Goal: Task Accomplishment & Management: Complete application form

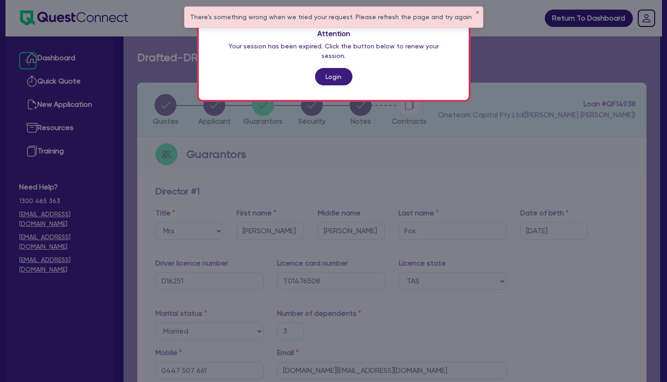
select select "MRS"
select select "TAS"
select select "MARRIED"
select select "PROPERTY"
select select "INVESTMENT_PROPERTY"
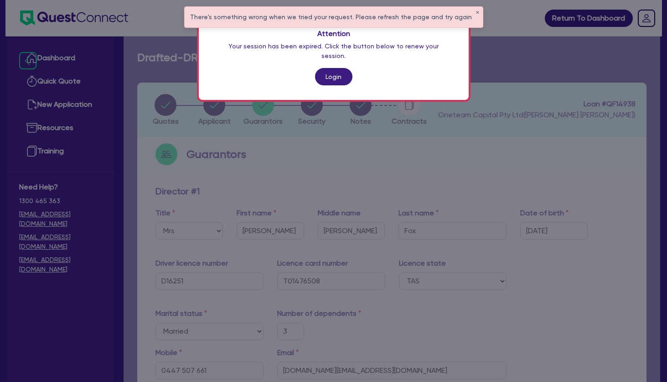
select select "VEHICLE"
select select "CASH"
select select "HOUSEHOLD_PERSONAL"
select select "OTHER"
select select "MORTGAGE"
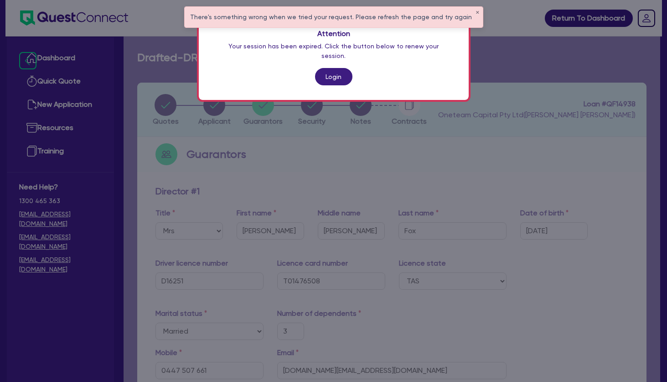
select select "MORTGAGE"
select select "EQUIPMENT_LOAN"
click at [338, 68] on link "Login" at bounding box center [333, 76] width 37 height 17
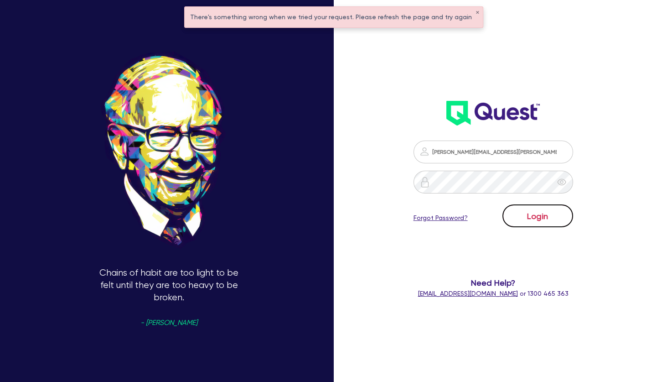
click at [525, 213] on button "Login" at bounding box center [538, 215] width 71 height 23
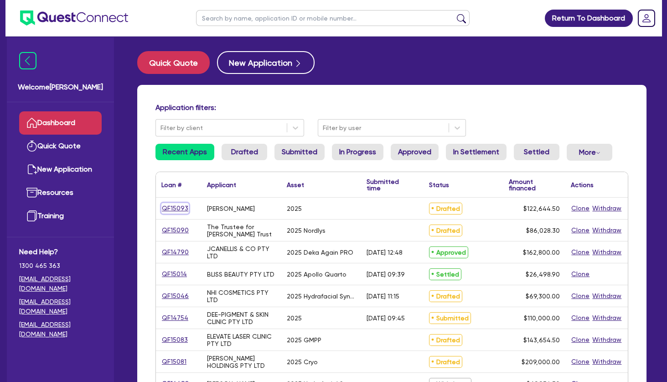
click at [181, 208] on link "QF15093" at bounding box center [174, 208] width 27 height 10
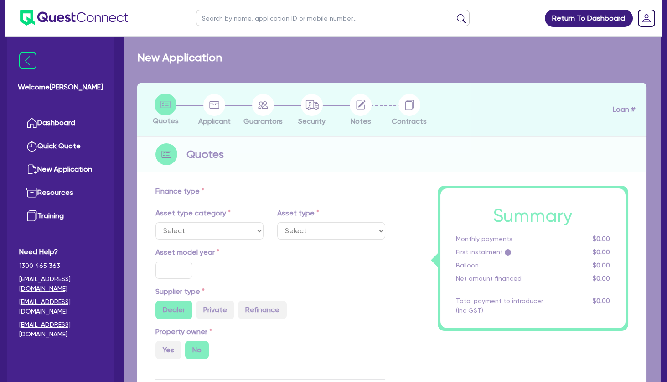
select select "SECONDARY_ASSETS"
type input "2025"
radio input "true"
type input "121,000"
type input "4"
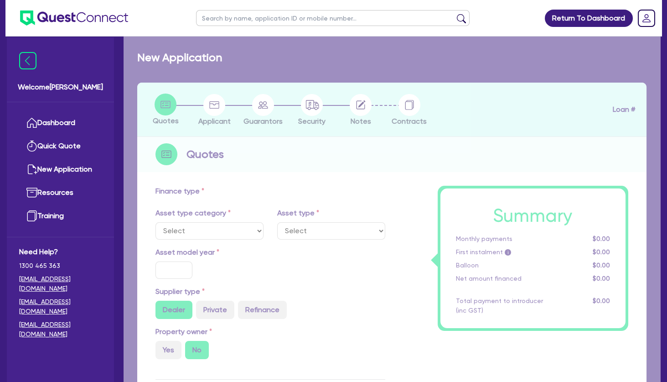
type input "4,905.78"
type input "10.45"
type input "900"
select select "MEDICAL_DENTAL_LABORATORY_EQUIPMENT"
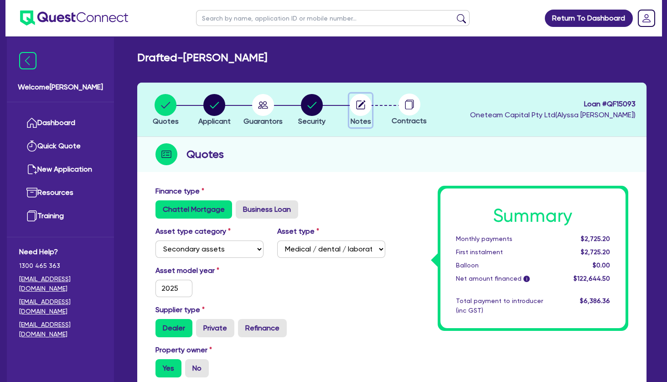
click at [363, 107] on circle "button" at bounding box center [361, 105] width 22 height 22
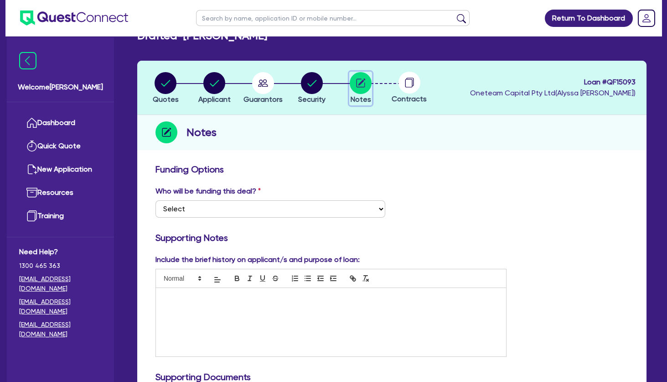
scroll to position [2, 0]
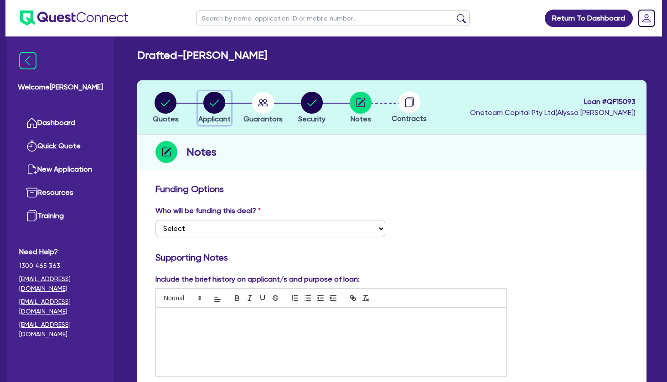
click at [216, 104] on circle "button" at bounding box center [214, 103] width 22 height 22
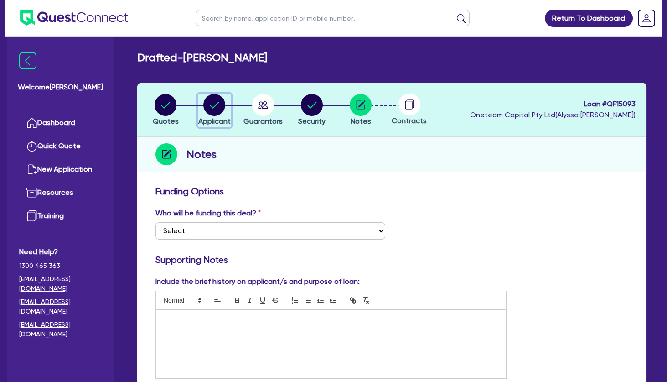
select select "SOLE_TRADER"
select select "HEALTH_BEAUTY"
select select "HAIR_BEAUTY_SALONS"
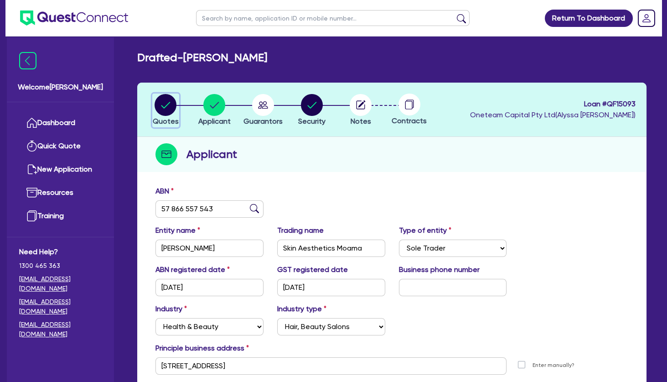
click at [165, 106] on circle "button" at bounding box center [166, 105] width 22 height 22
select select "SECONDARY_ASSETS"
select select "MEDICAL_DENTAL_LABORATORY_EQUIPMENT"
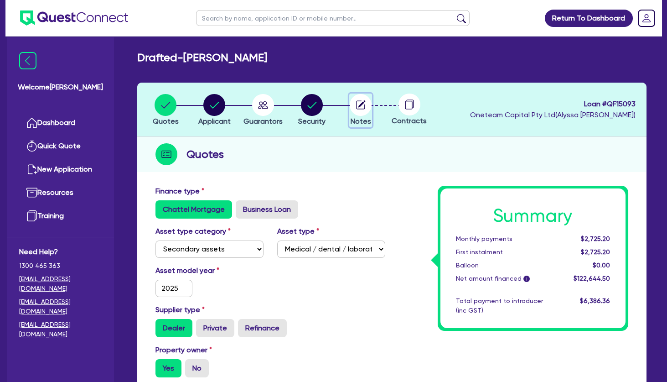
click at [368, 104] on circle "button" at bounding box center [361, 105] width 22 height 22
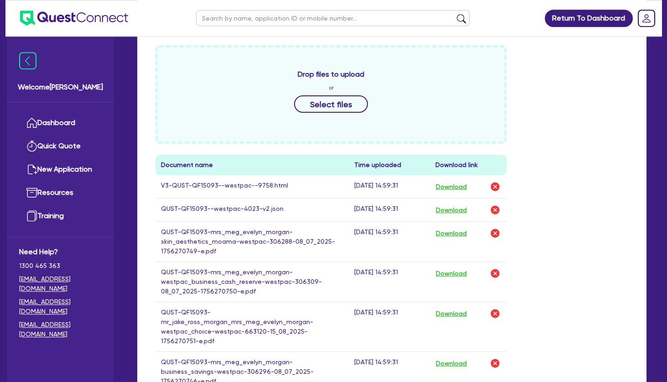
scroll to position [394, 0]
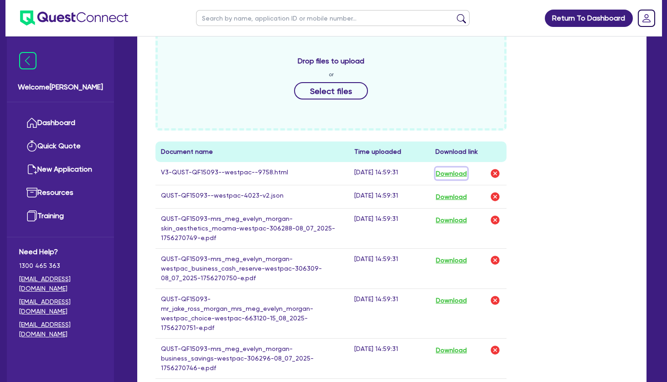
click at [460, 174] on button "Download" at bounding box center [452, 173] width 32 height 12
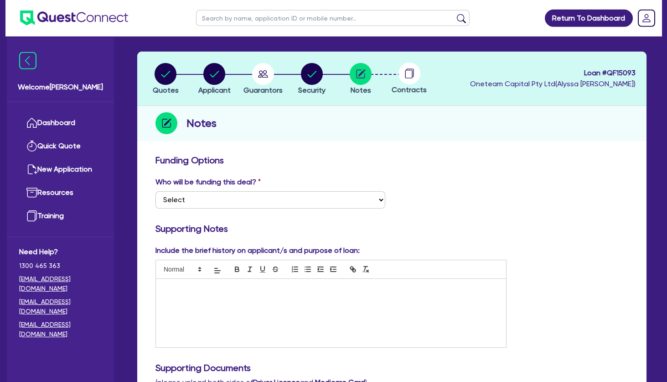
scroll to position [0, 0]
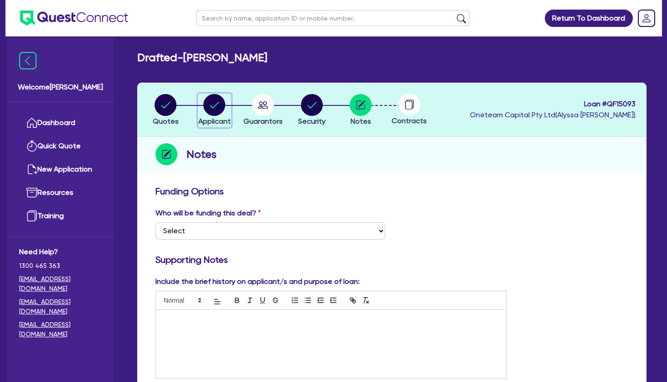
click at [216, 107] on circle "button" at bounding box center [214, 105] width 22 height 22
select select "SOLE_TRADER"
select select "HEALTH_BEAUTY"
select select "HAIR_BEAUTY_SALONS"
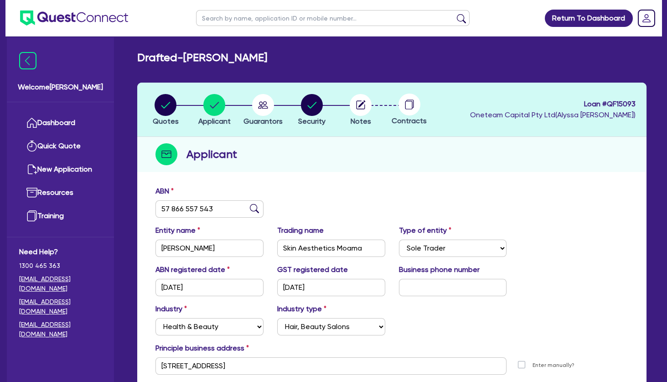
click at [346, 129] on header "Quotes Applicant [GEOGRAPHIC_DATA] Security Notes Contracts Loan # QF15093 Onet…" at bounding box center [392, 110] width 510 height 54
drag, startPoint x: 343, startPoint y: 148, endPoint x: 336, endPoint y: 138, distance: 12.1
click at [343, 147] on div "Applicant" at bounding box center [392, 154] width 510 height 35
click at [333, 160] on div "Applicant" at bounding box center [392, 154] width 510 height 35
click at [267, 62] on h2 "Drafted - [PERSON_NAME]" at bounding box center [202, 57] width 130 height 13
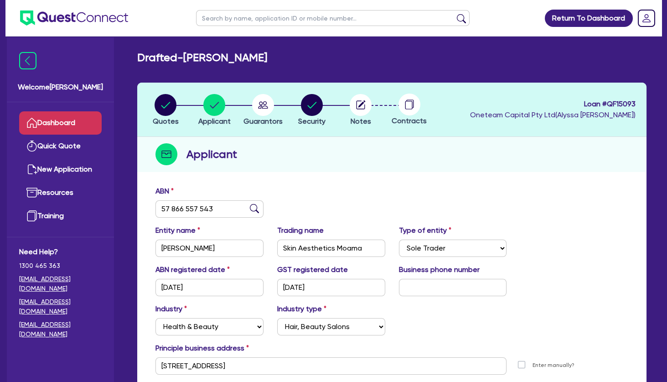
click at [58, 120] on link "Dashboard" at bounding box center [60, 122] width 83 height 23
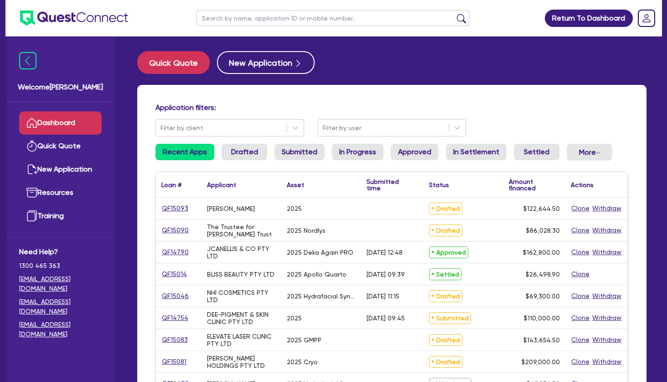
click at [252, 16] on input "text" at bounding box center [333, 18] width 274 height 16
type input "JUNIE"
click at [454, 14] on button "submit" at bounding box center [461, 20] width 15 height 13
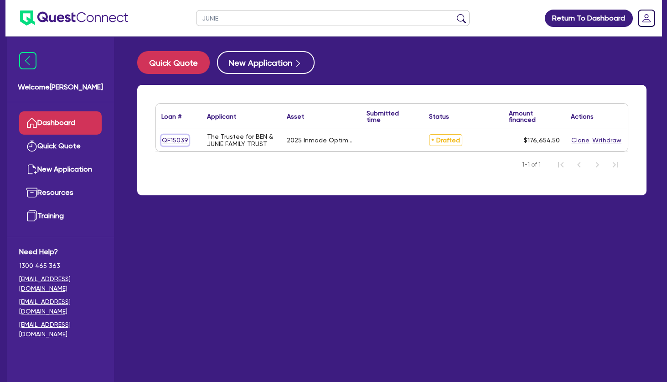
click at [181, 140] on link "QF15039" at bounding box center [174, 140] width 27 height 10
select select "TERTIARY_ASSETS"
select select "BEAUTY_EQUIPMENT"
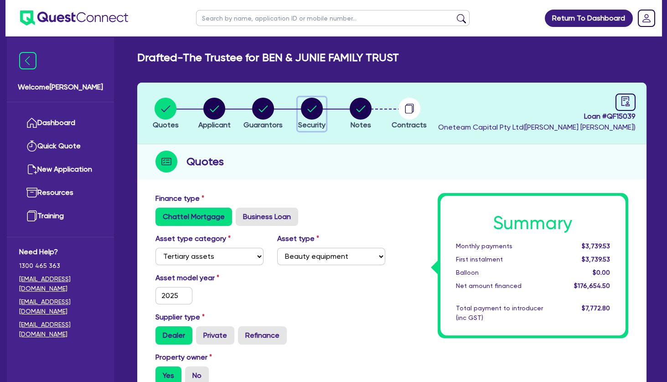
click at [318, 110] on circle "button" at bounding box center [312, 109] width 22 height 22
select select "TERTIARY_ASSETS"
select select "BEAUTY_EQUIPMENT"
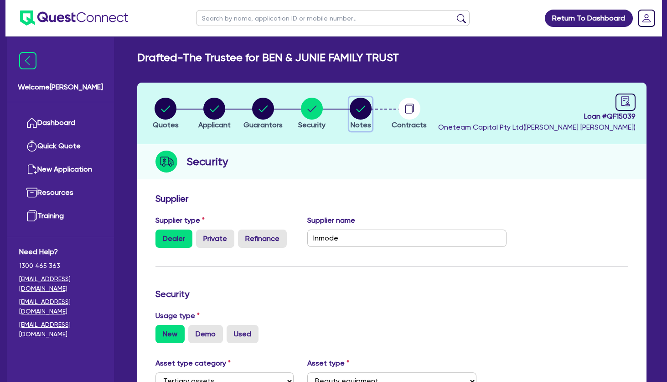
click at [367, 109] on circle "button" at bounding box center [361, 109] width 22 height 22
select select "Other"
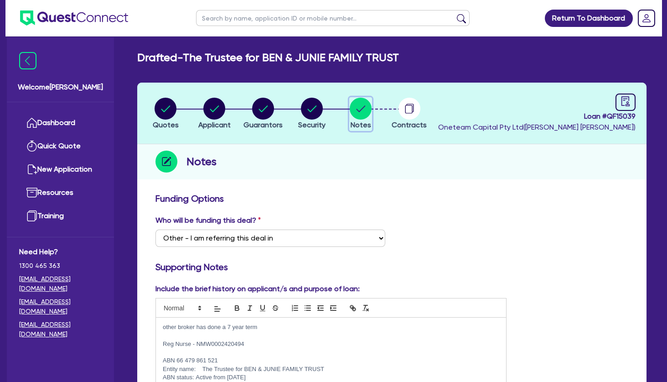
scroll to position [148, 0]
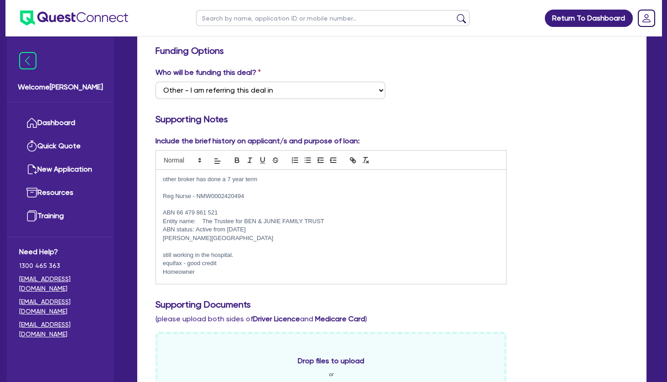
click at [244, 184] on p at bounding box center [331, 187] width 337 height 8
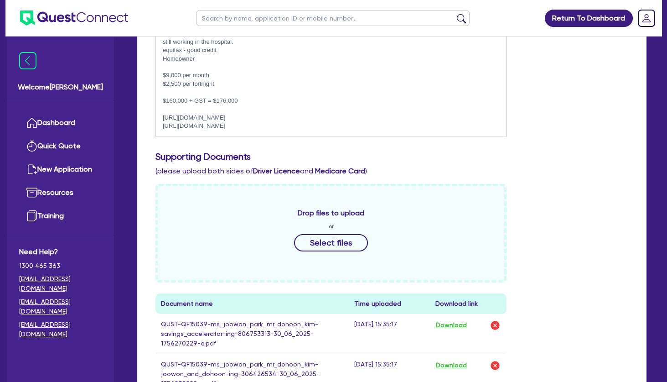
scroll to position [542, 0]
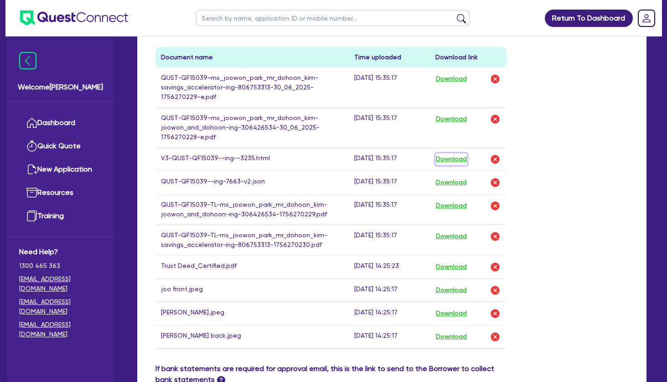
click at [458, 157] on button "Download" at bounding box center [452, 159] width 32 height 12
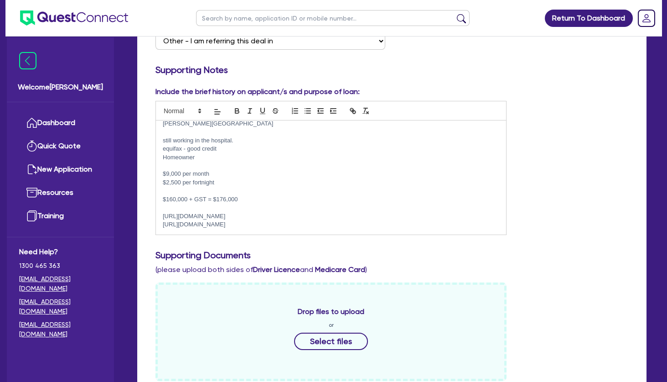
scroll to position [0, 0]
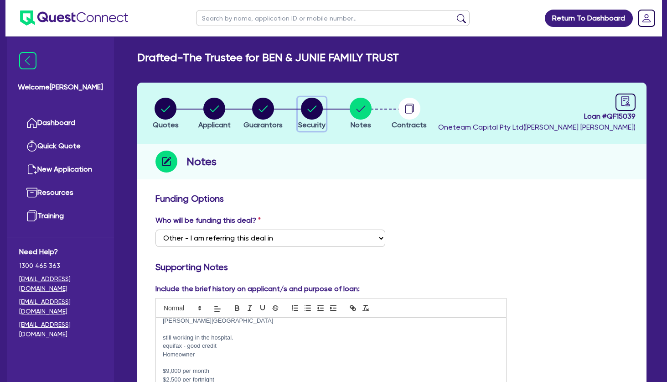
click at [317, 107] on circle "button" at bounding box center [312, 109] width 22 height 22
select select "TERTIARY_ASSETS"
select select "BEAUTY_EQUIPMENT"
